Goal: Task Accomplishment & Management: Complete application form

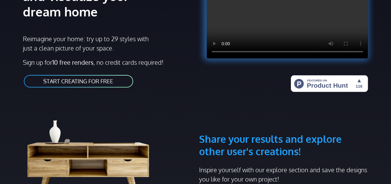
scroll to position [110, 0]
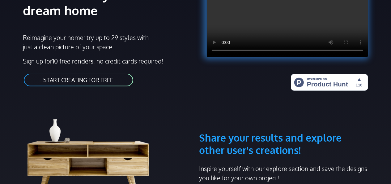
click at [107, 80] on link "START CREATING FOR FREE" at bounding box center [78, 80] width 111 height 14
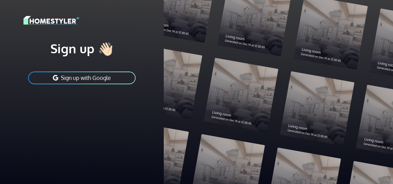
click at [102, 77] on button "Sign up with Google" at bounding box center [82, 78] width 109 height 14
click at [77, 53] on h1 "Sign up 👋🏻" at bounding box center [81, 47] width 117 height 15
